Goal: Task Accomplishment & Management: Manage account settings

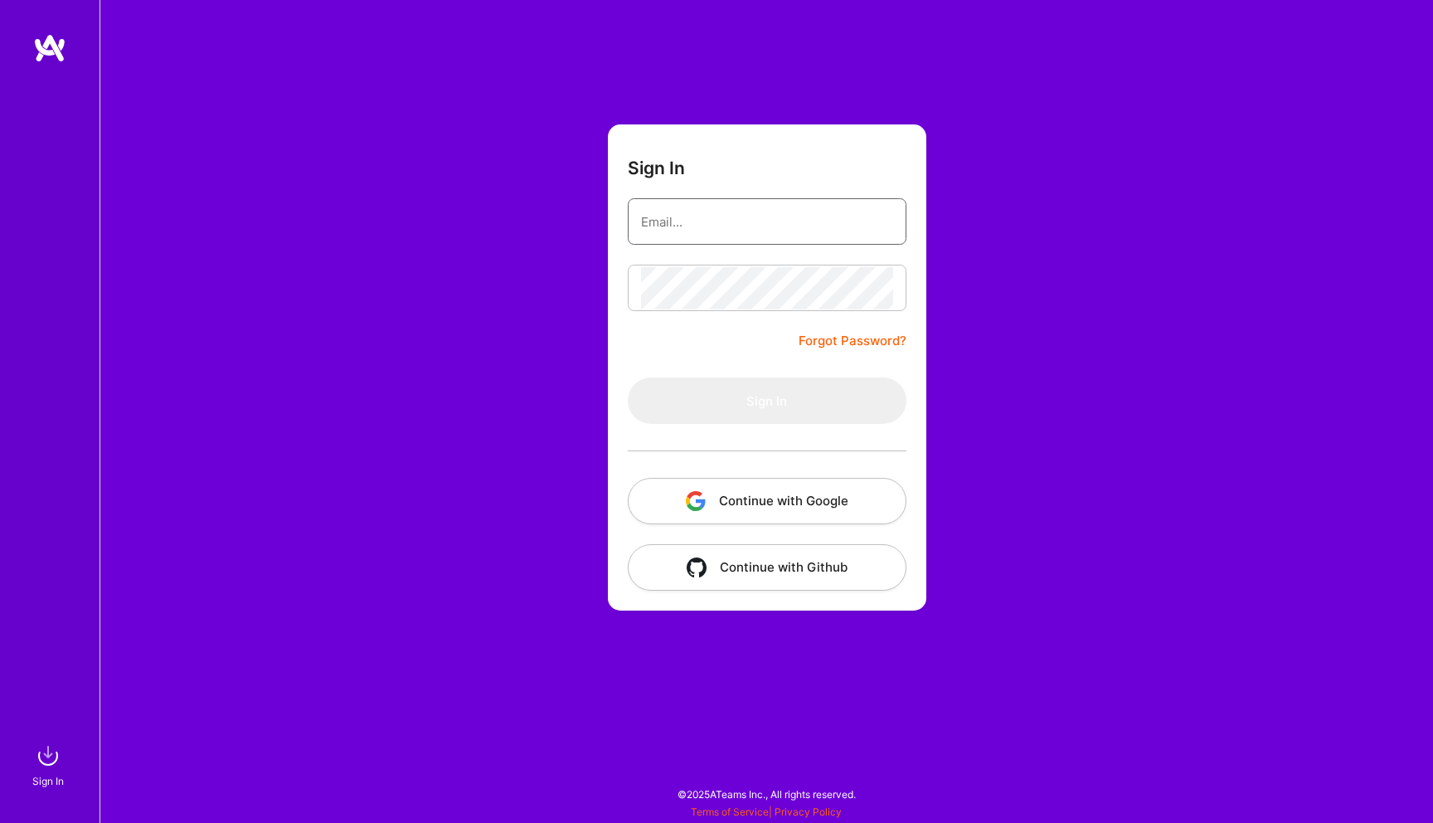
type input "[PERSON_NAME][EMAIL_ADDRESS][DOMAIN_NAME]"
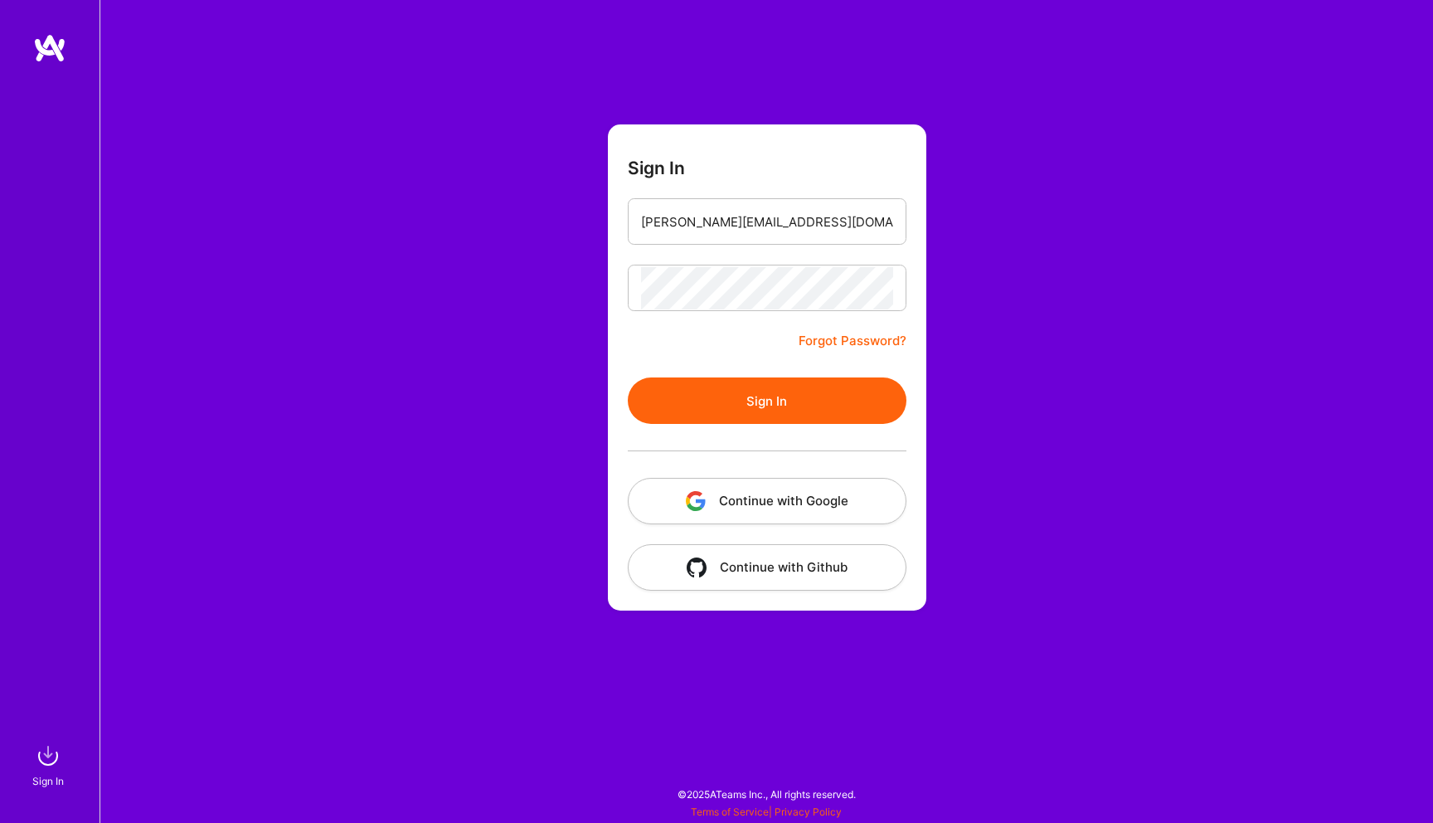
click at [663, 381] on button "Sign In" at bounding box center [767, 400] width 279 height 46
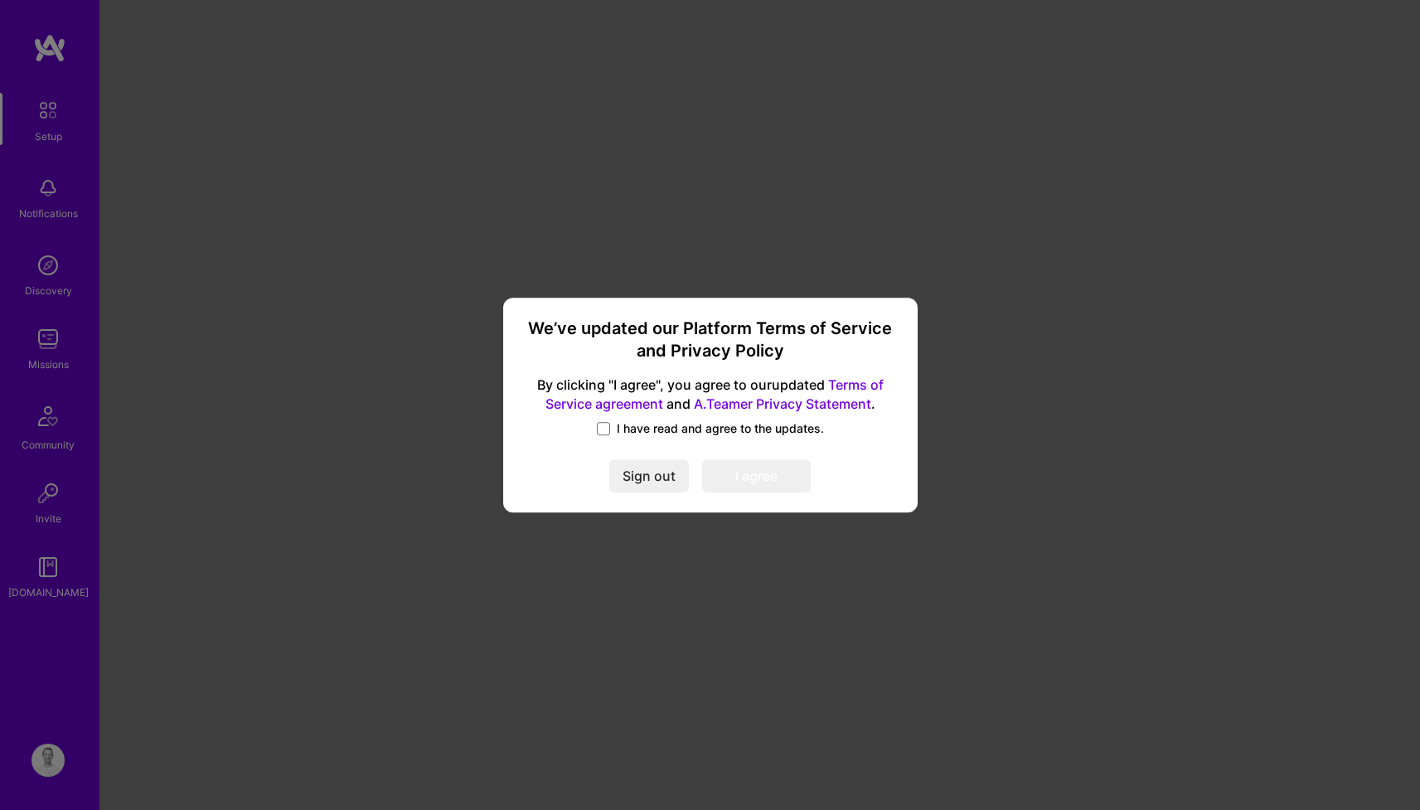
click at [614, 425] on label "I have read and agree to the updates." at bounding box center [710, 428] width 227 height 17
click at [0, 0] on input "I have read and agree to the updates." at bounding box center [0, 0] width 0 height 0
click at [736, 477] on button "I agree" at bounding box center [756, 476] width 109 height 33
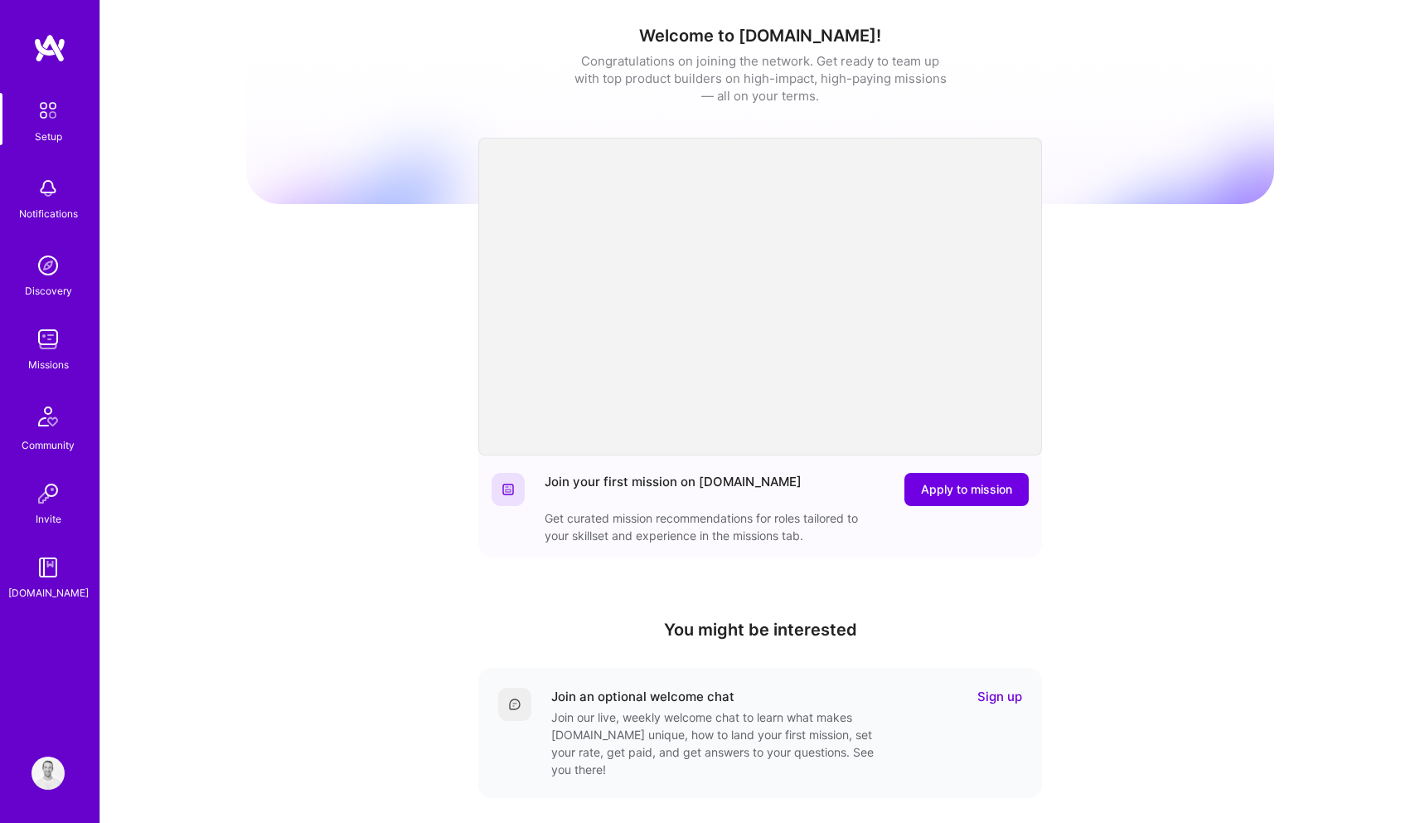
click at [46, 331] on img at bounding box center [48, 339] width 33 height 33
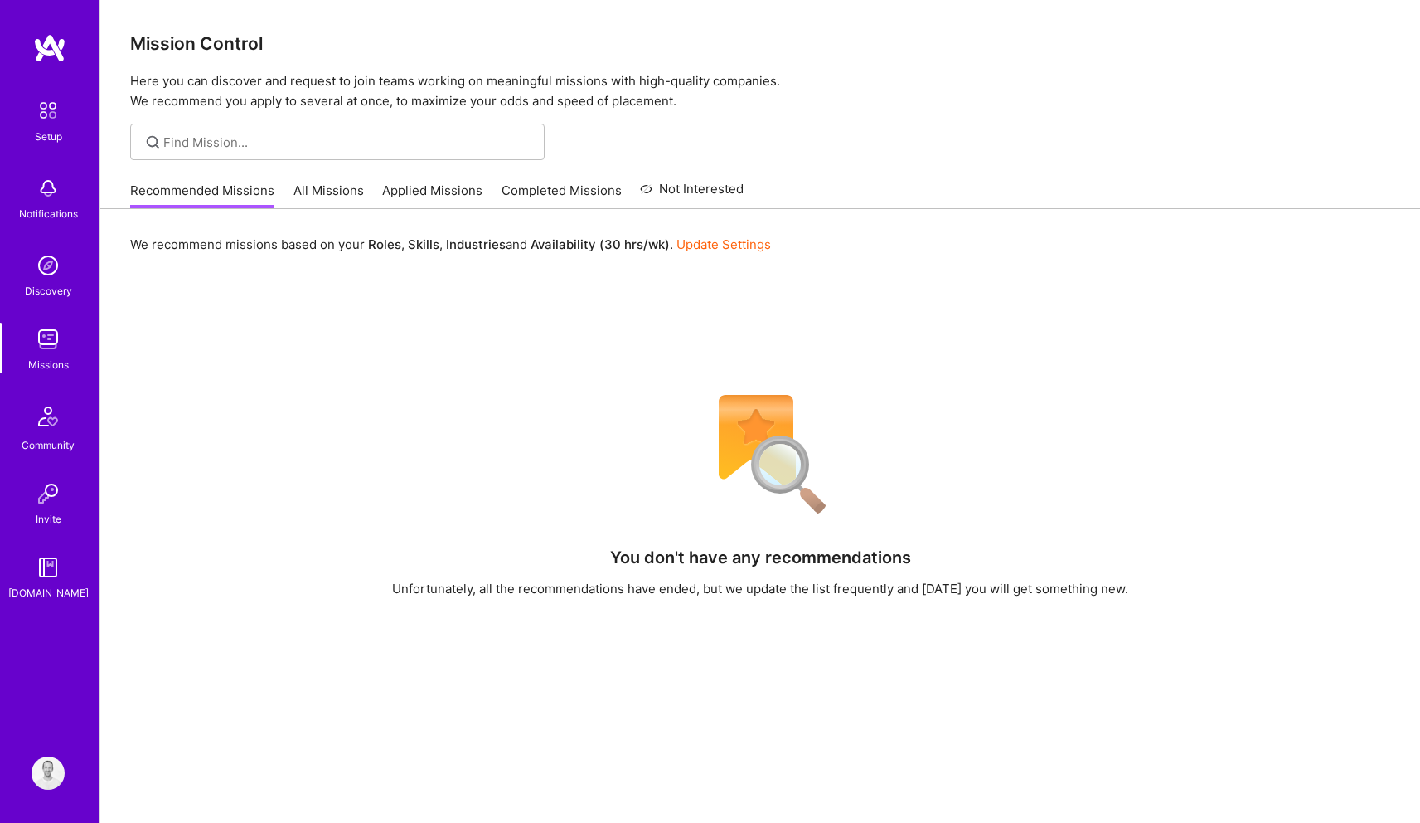
click at [324, 191] on link "All Missions" at bounding box center [329, 195] width 70 height 27
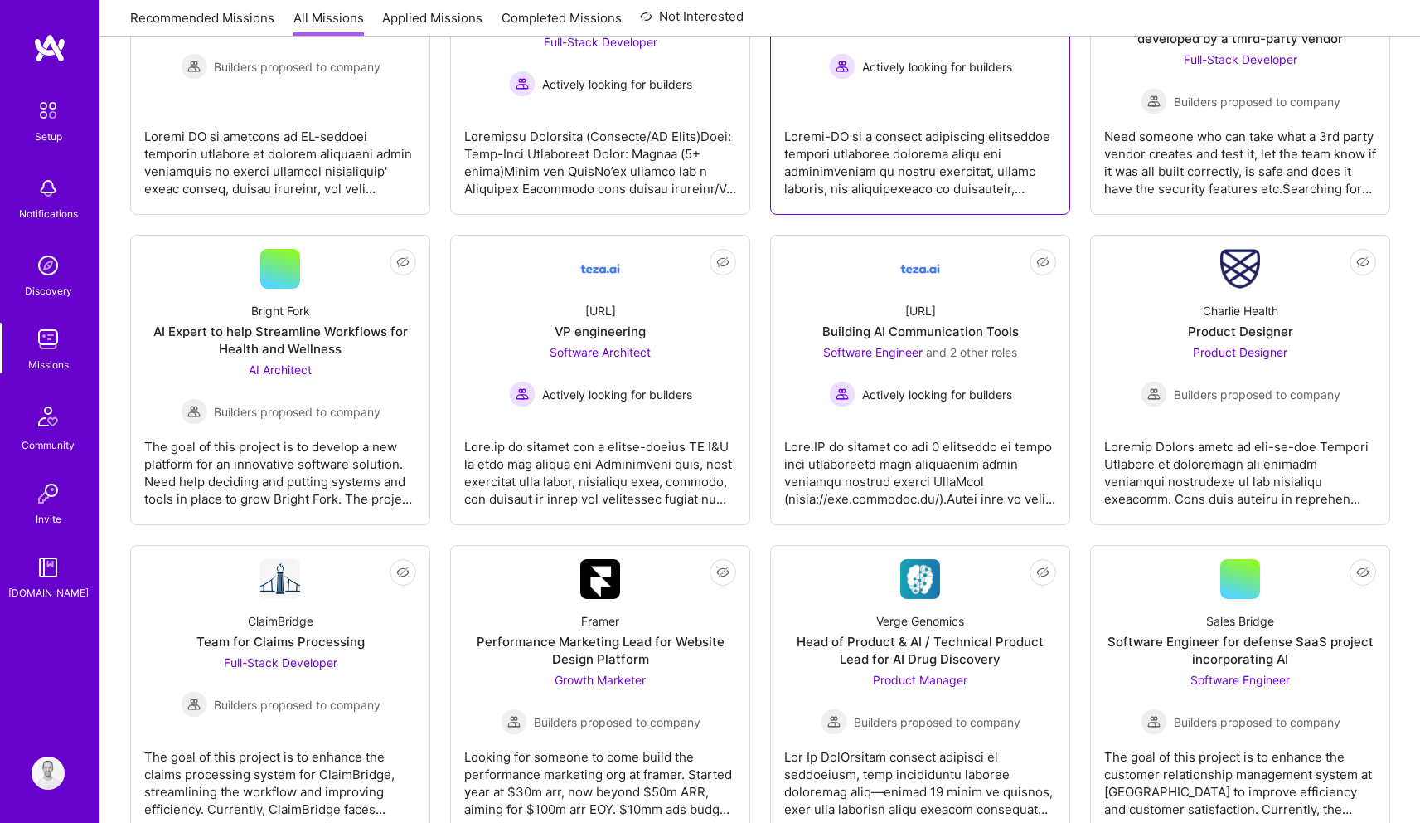
scroll to position [1682, 0]
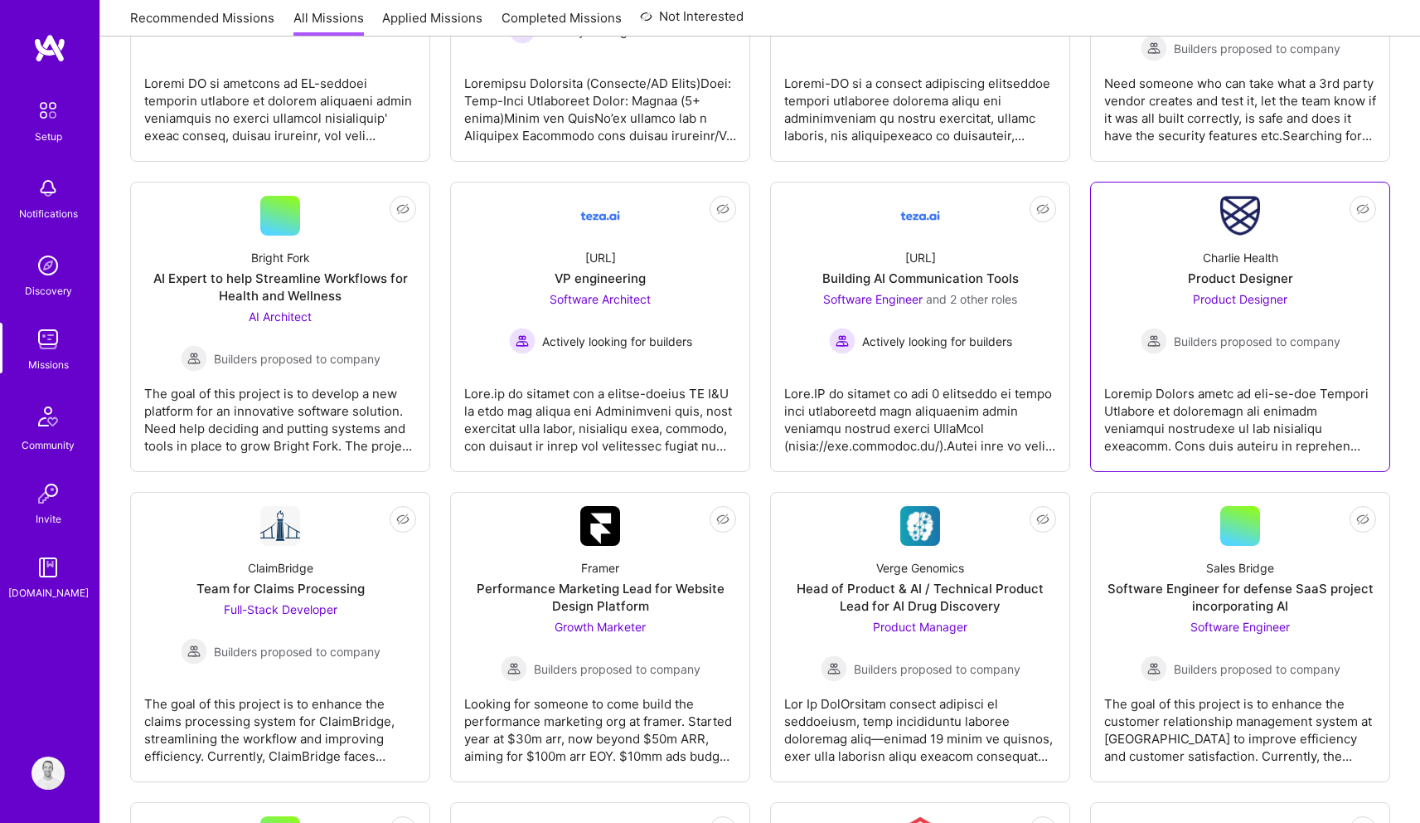
click at [1236, 273] on div "Product Designer" at bounding box center [1240, 277] width 105 height 17
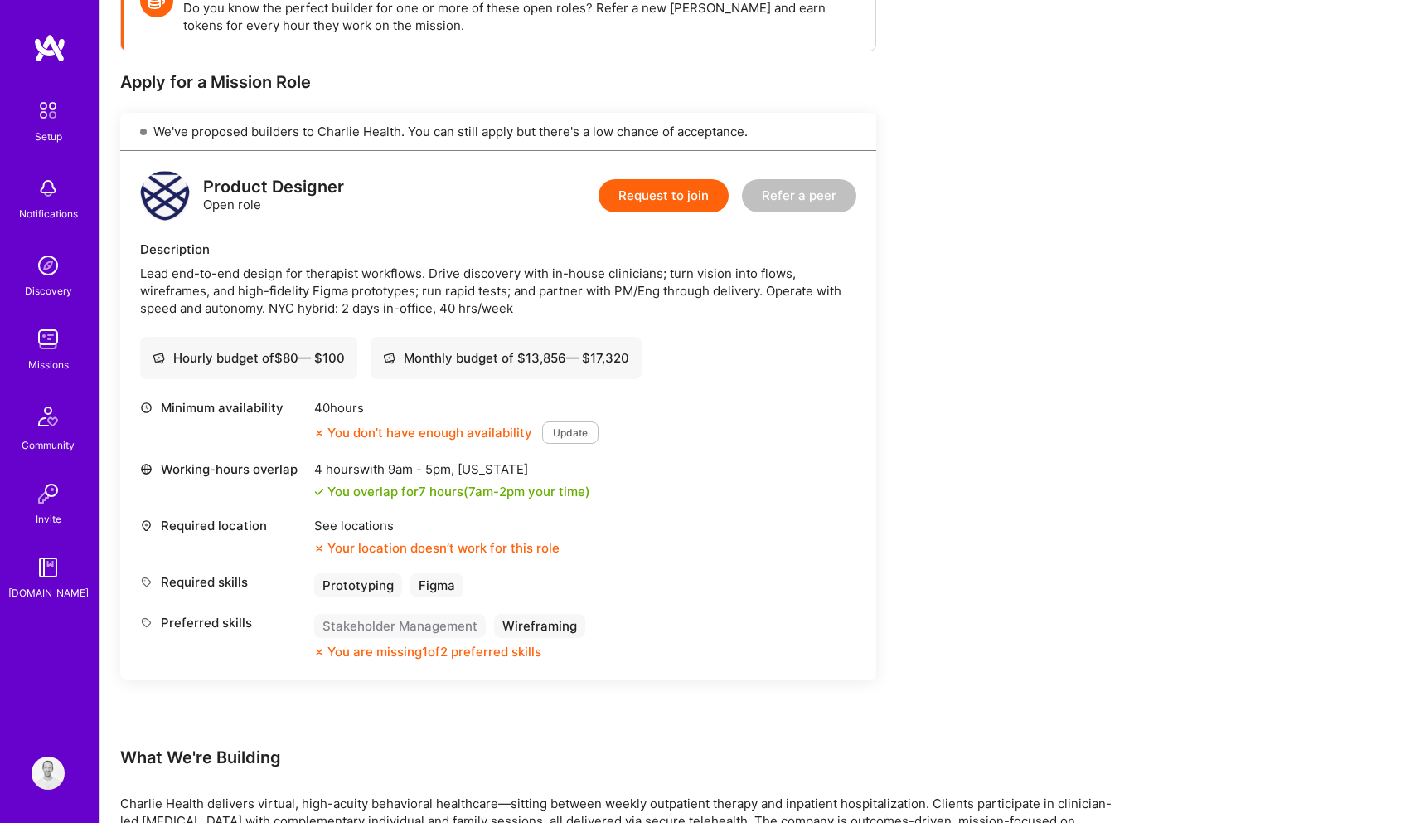
scroll to position [391, 0]
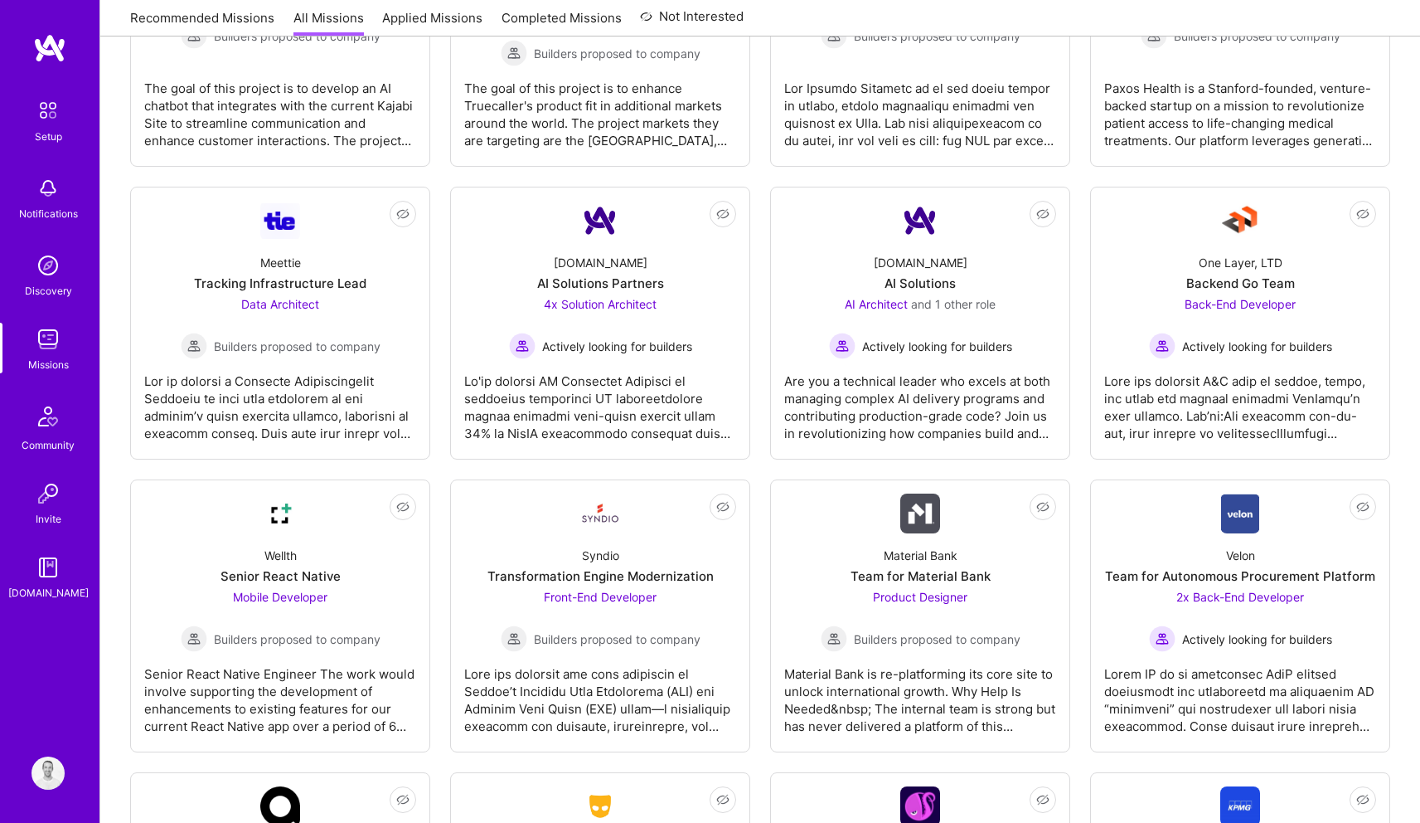
scroll to position [2730, 0]
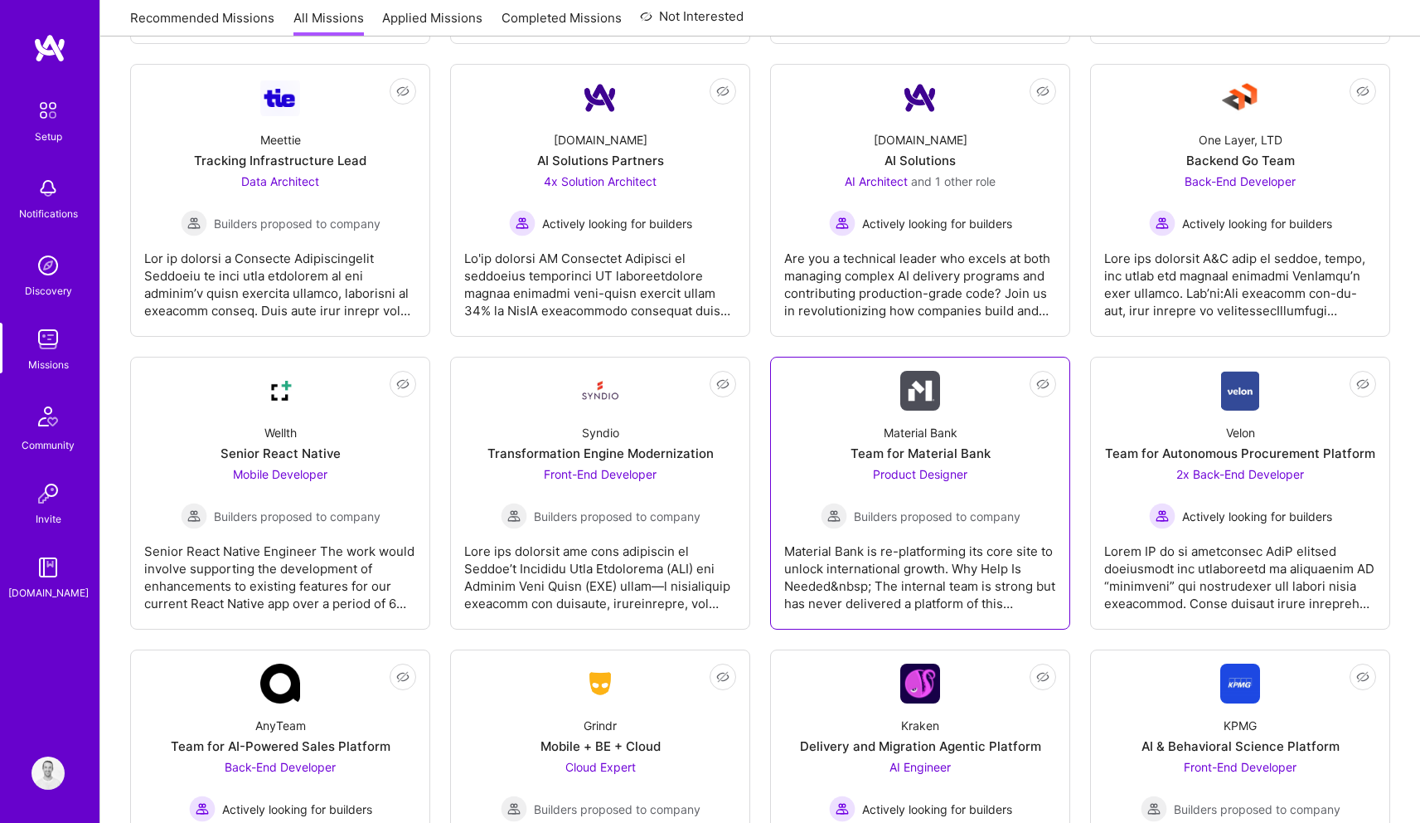
click at [936, 455] on div "Team for Material Bank" at bounding box center [921, 452] width 140 height 17
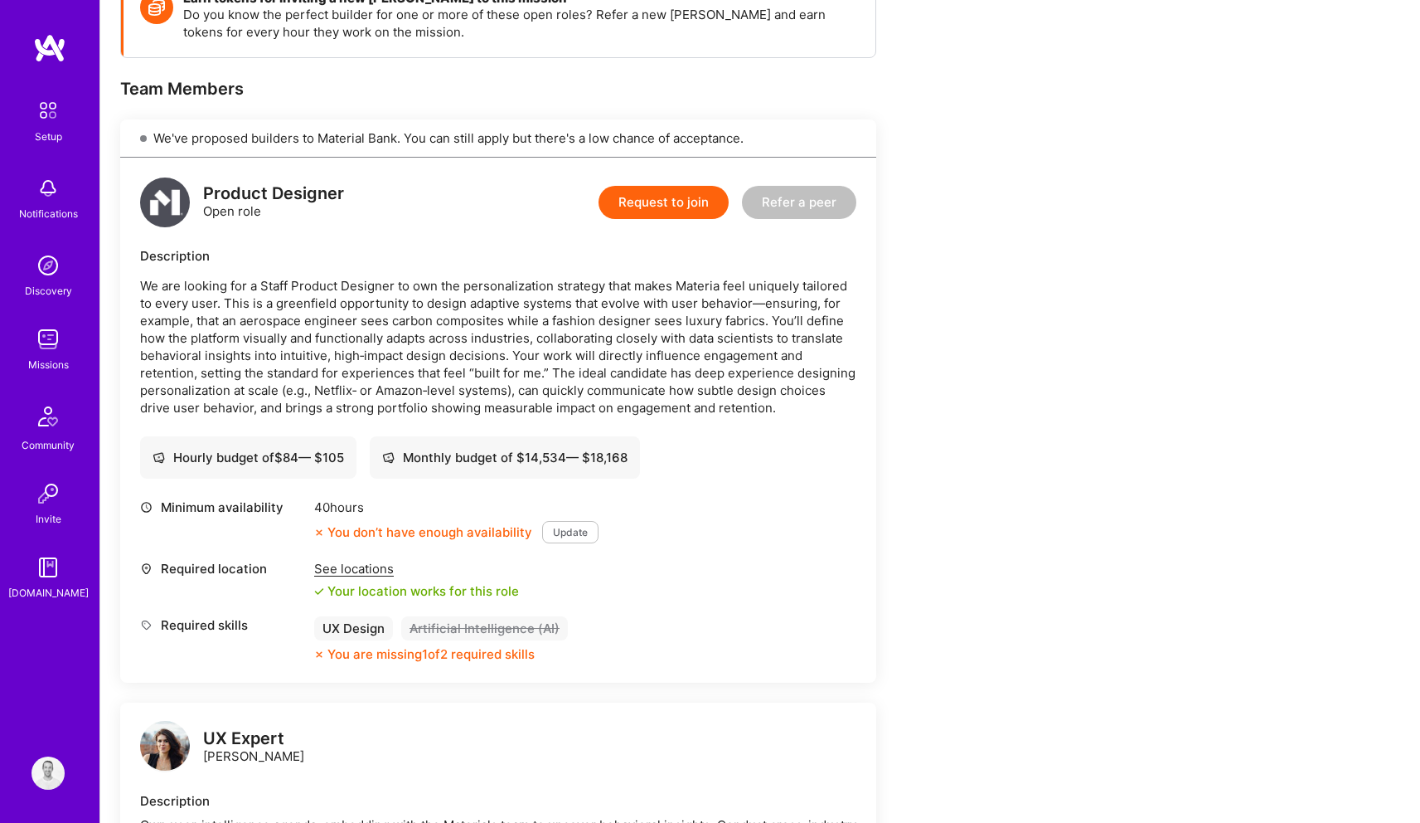
scroll to position [586, 0]
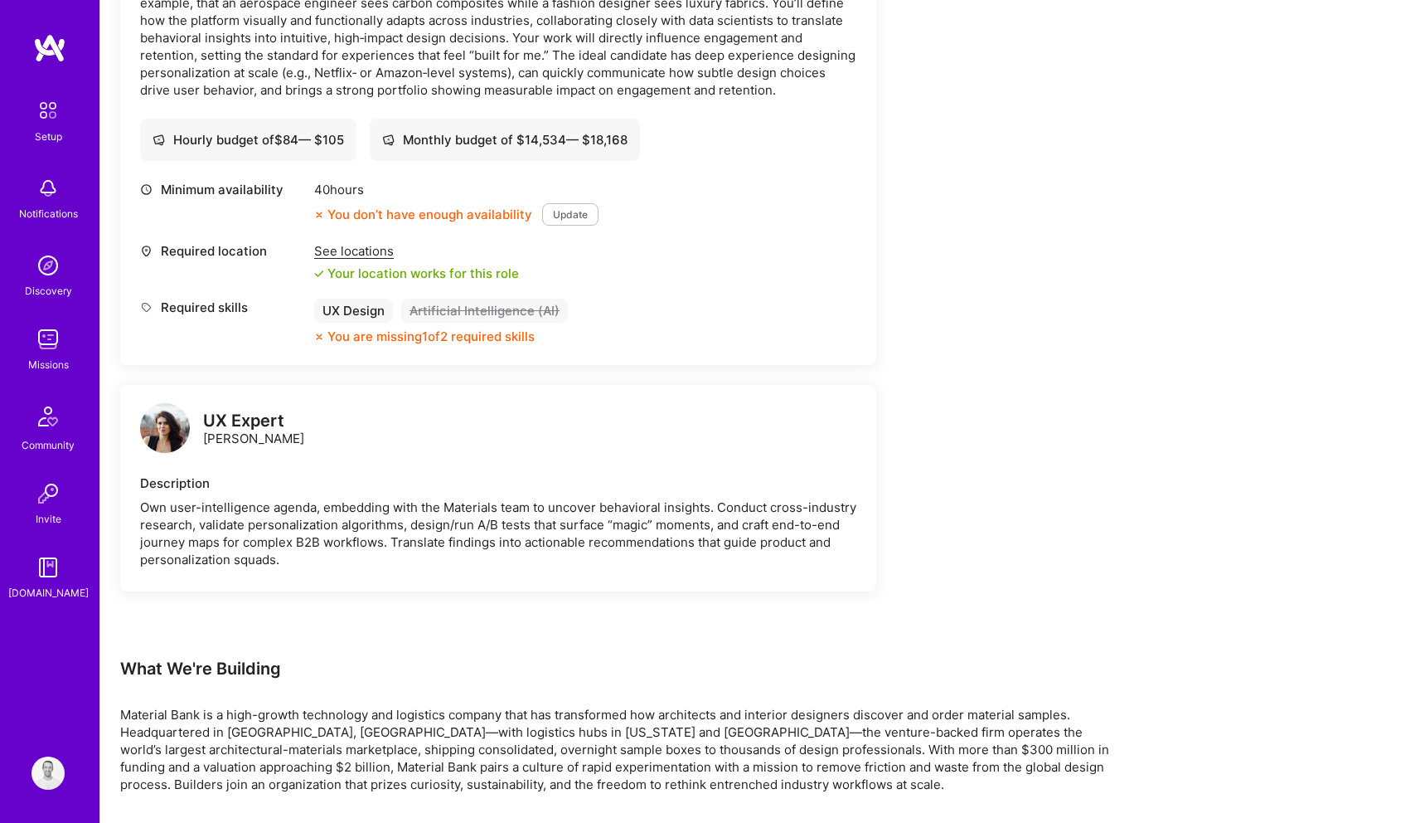
click at [168, 430] on img at bounding box center [165, 428] width 50 height 50
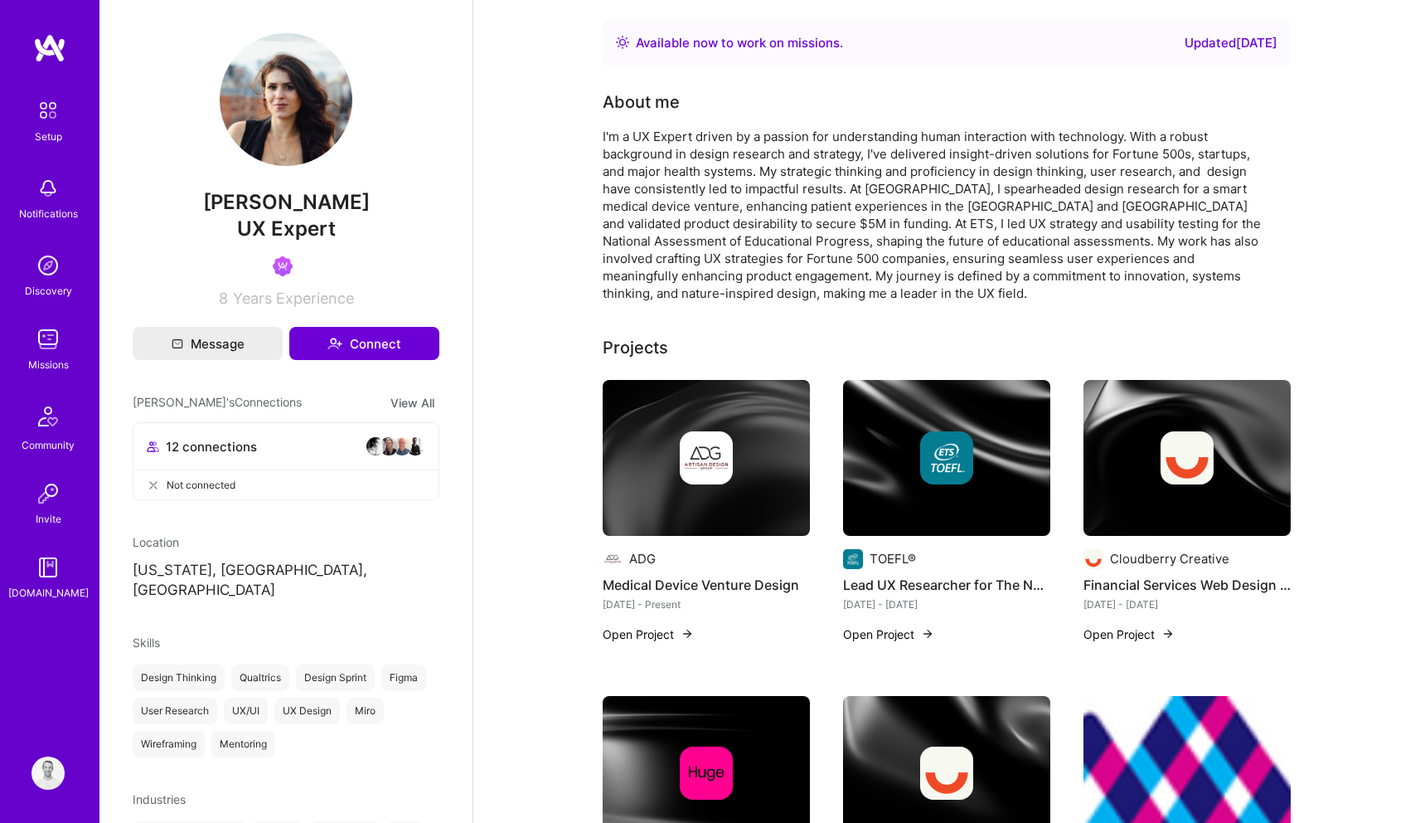
click at [755, 414] on img at bounding box center [706, 458] width 207 height 156
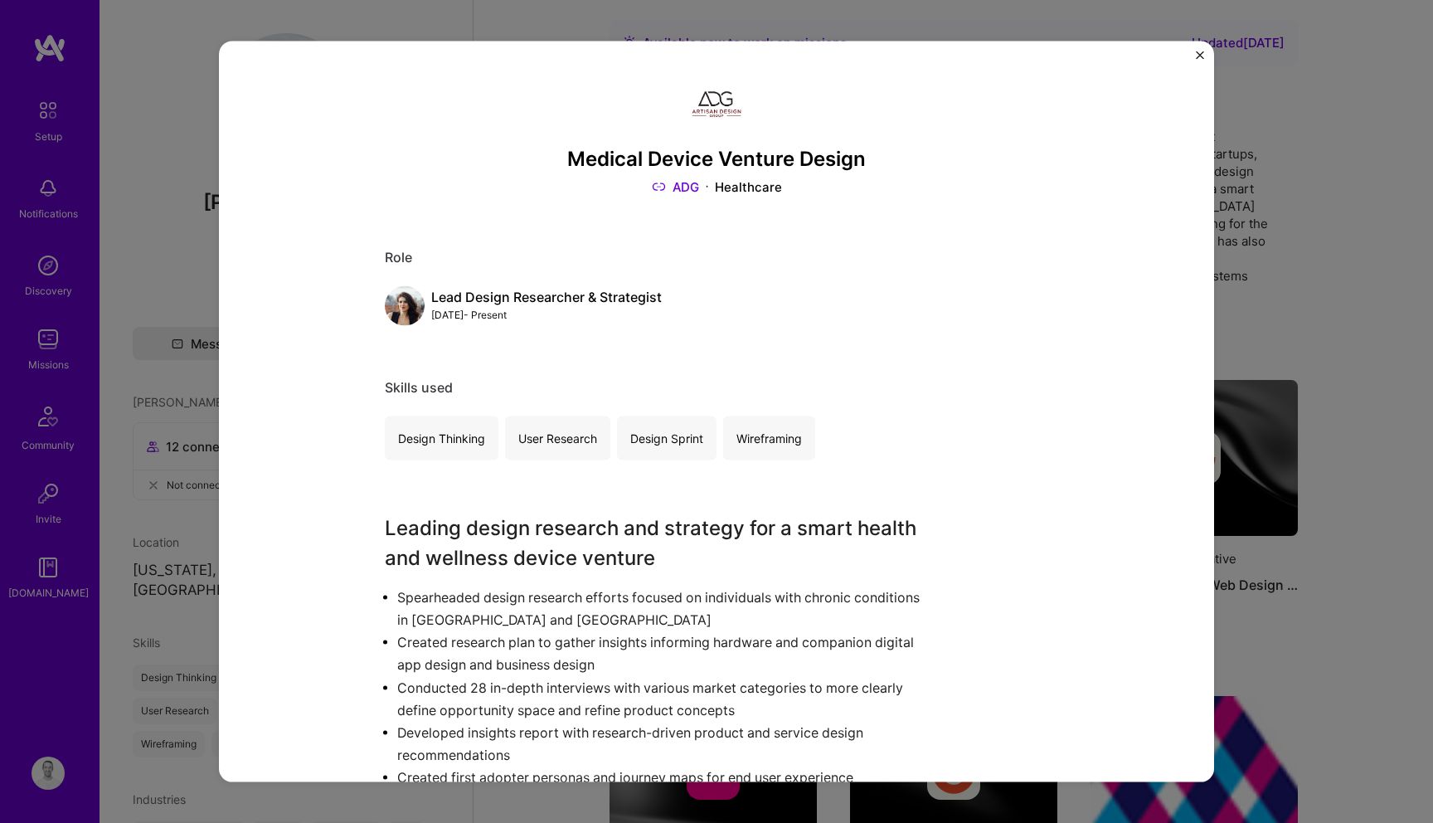
click at [1196, 55] on img "Close" at bounding box center [1200, 55] width 8 height 8
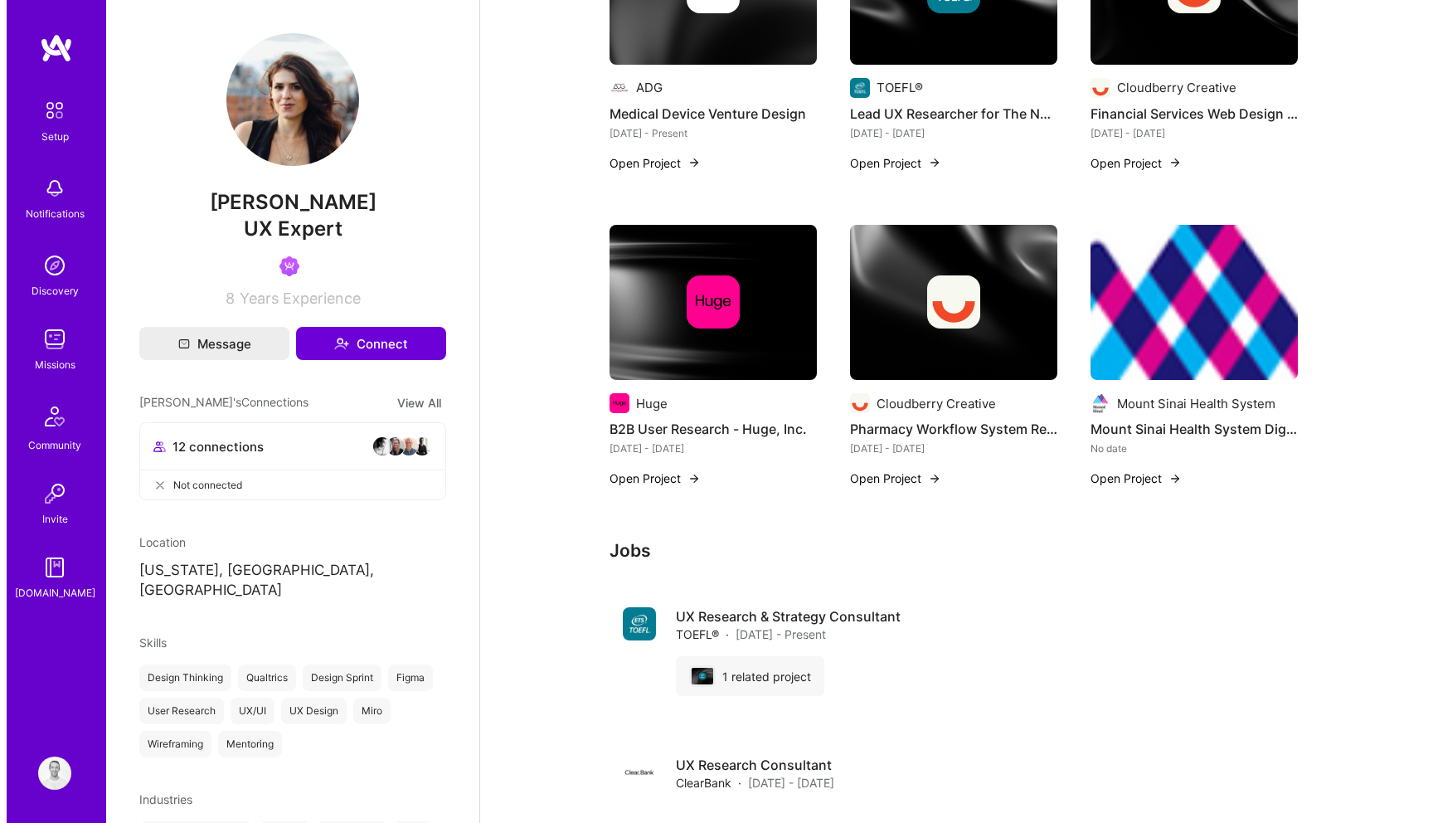
scroll to position [469, 0]
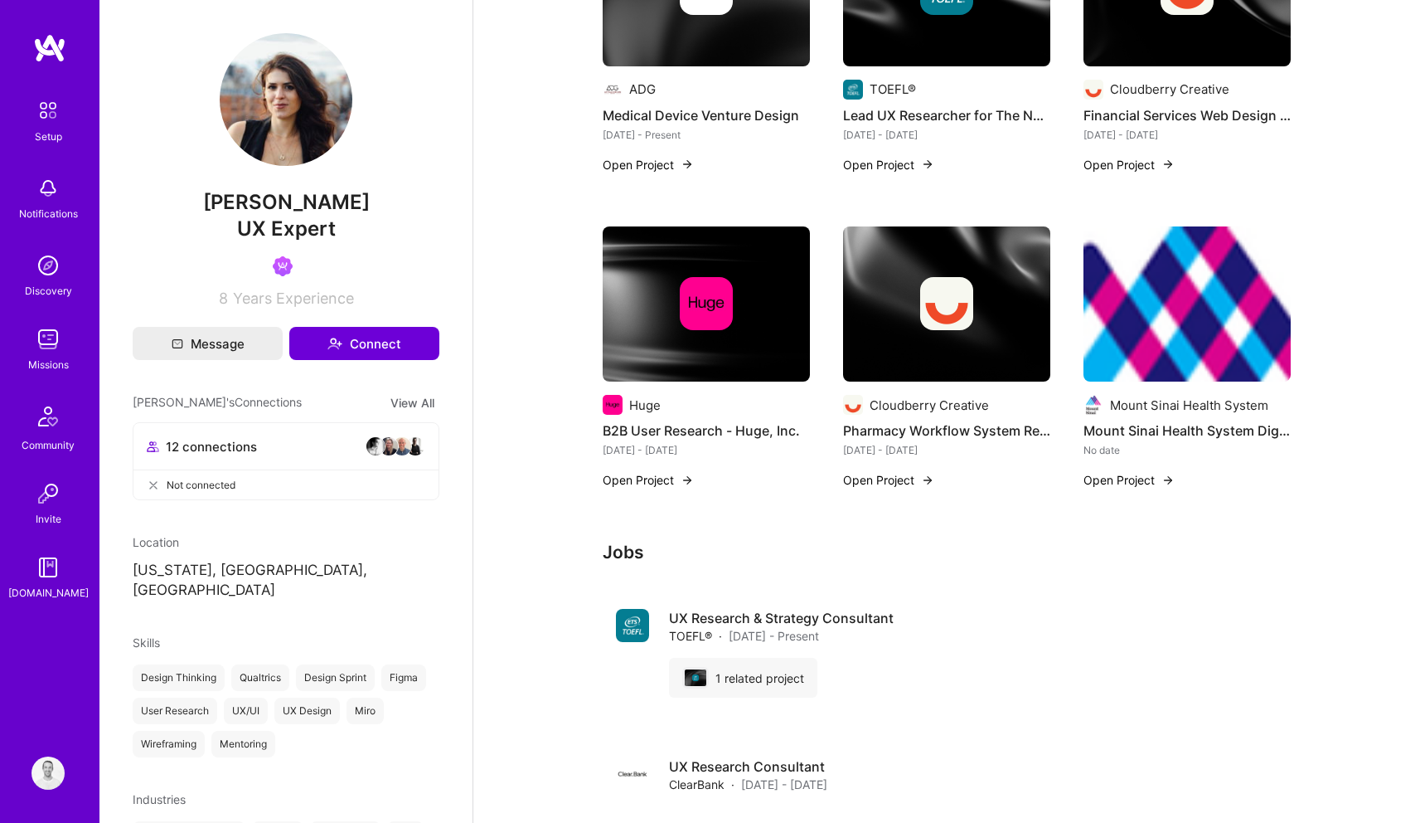
click at [753, 303] on div at bounding box center [706, 303] width 207 height 53
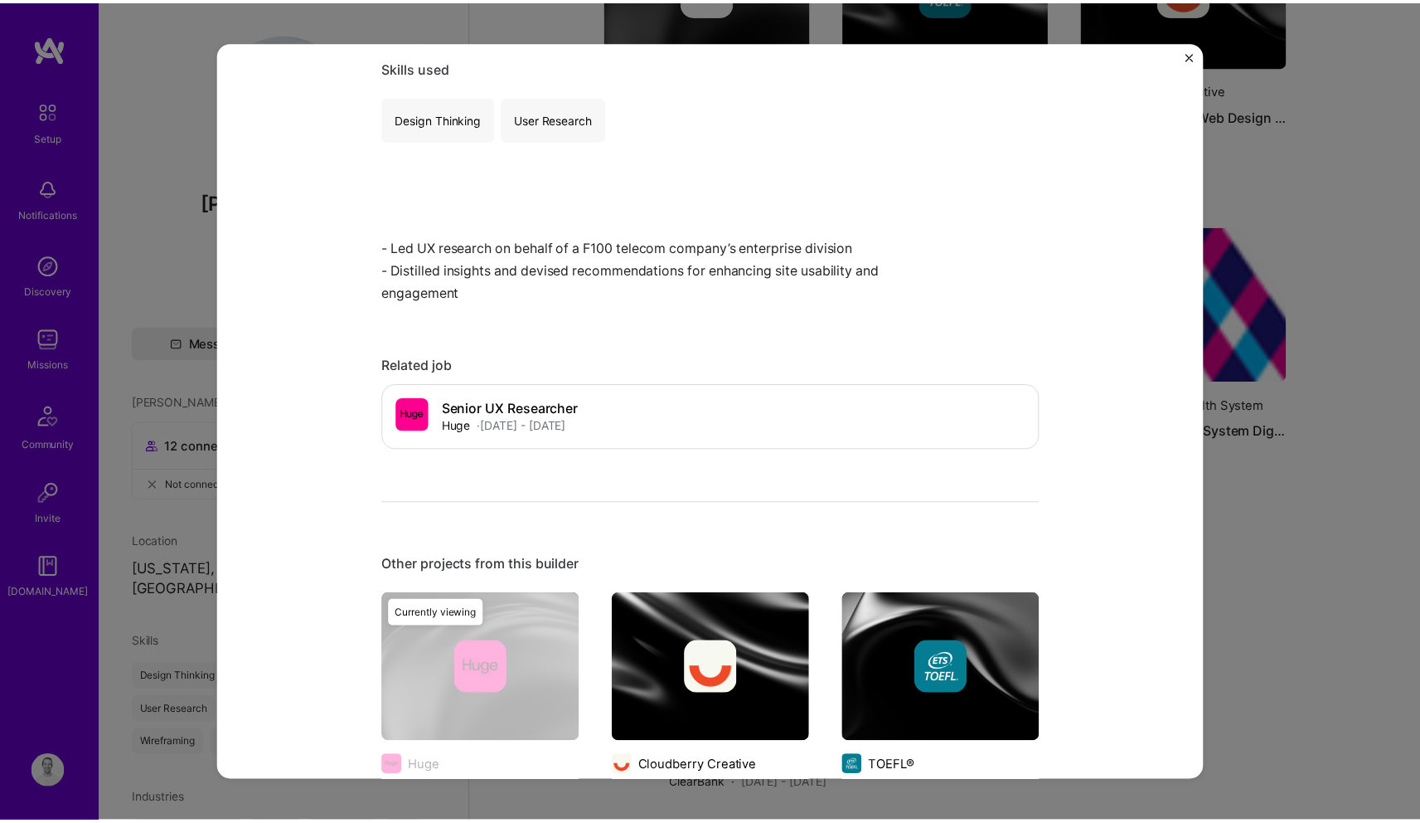
scroll to position [284, 0]
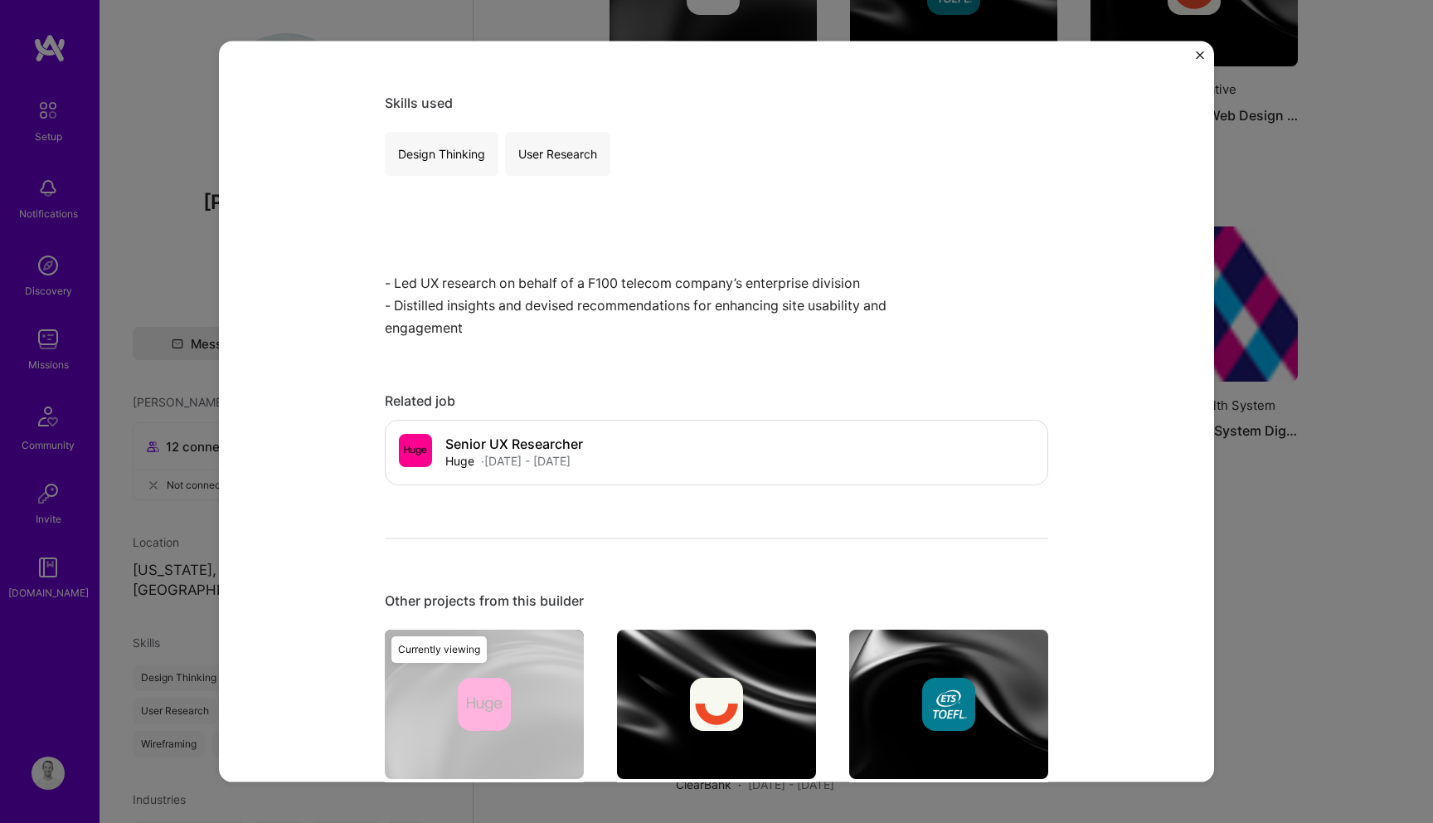
click at [1245, 280] on div "B2B User Research - Huge, Inc. Huge Consulting Role Senior UX Researcher [DATE]…" at bounding box center [716, 411] width 1433 height 823
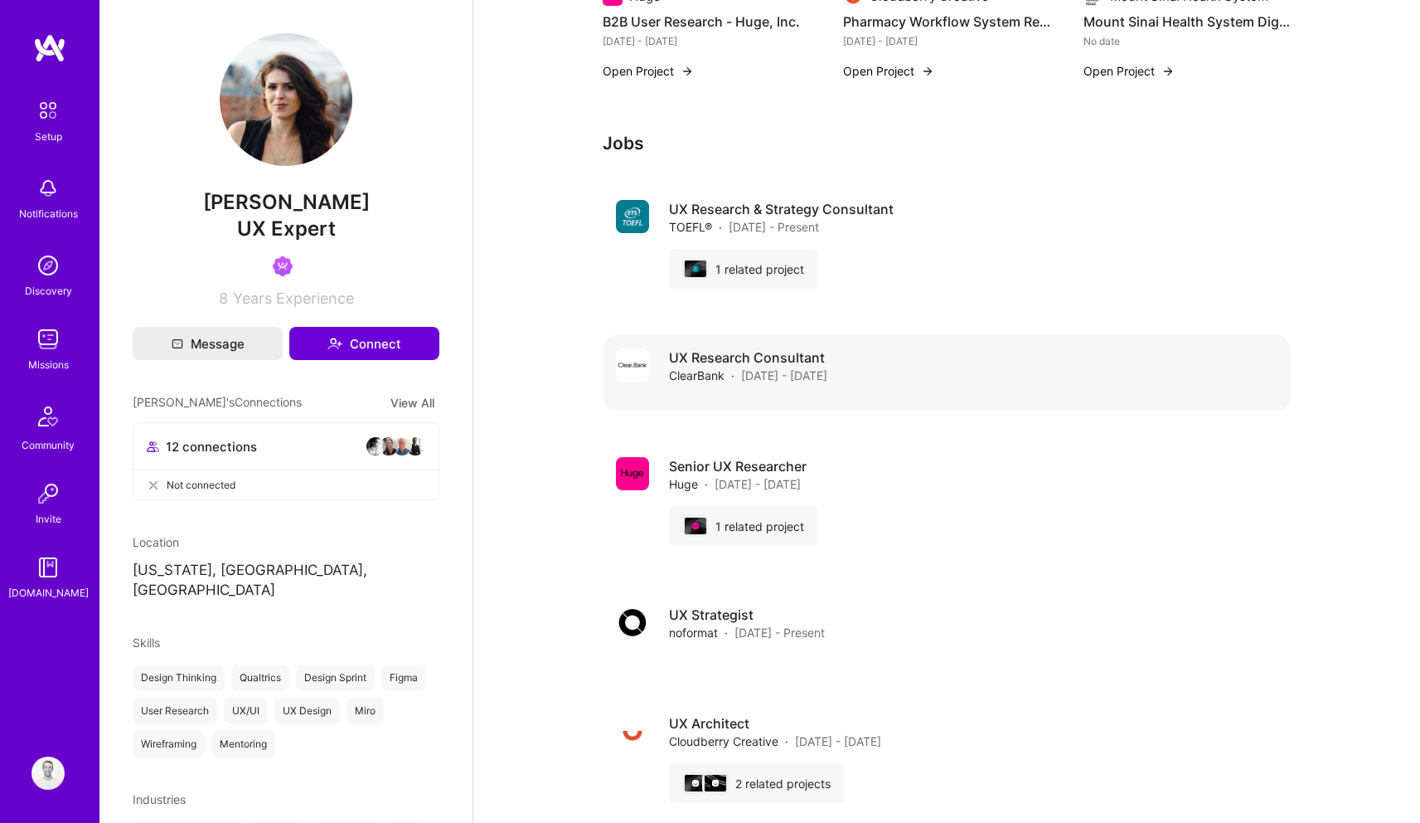
scroll to position [1303, 0]
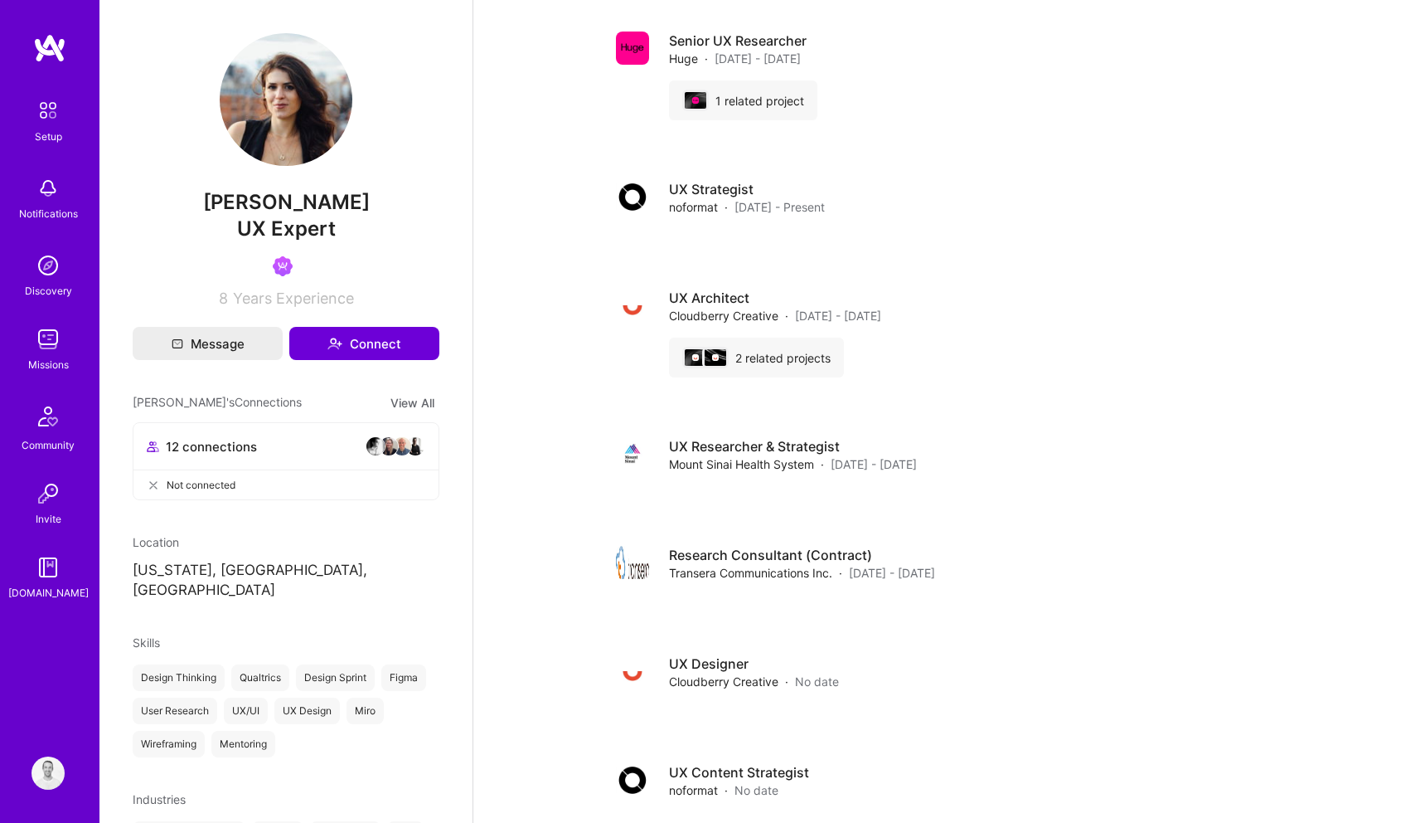
click at [48, 342] on img at bounding box center [48, 339] width 33 height 33
